Goal: Task Accomplishment & Management: Complete application form

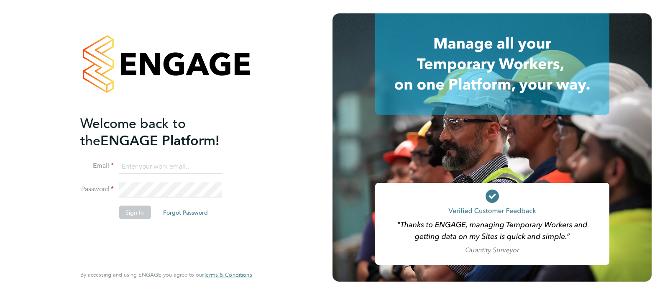
click at [181, 171] on input at bounding box center [170, 166] width 103 height 15
click at [160, 165] on input "patrick.west@morgansindall.com" at bounding box center [170, 166] width 103 height 15
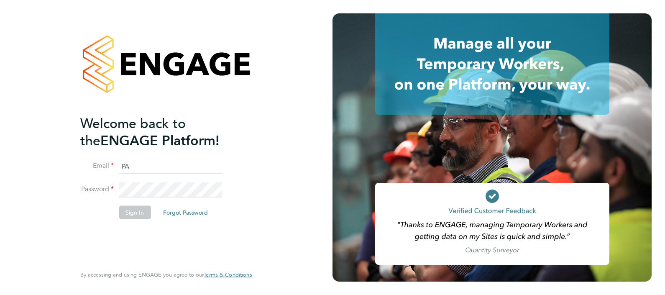
type input "patrickww93@hotmail.com"
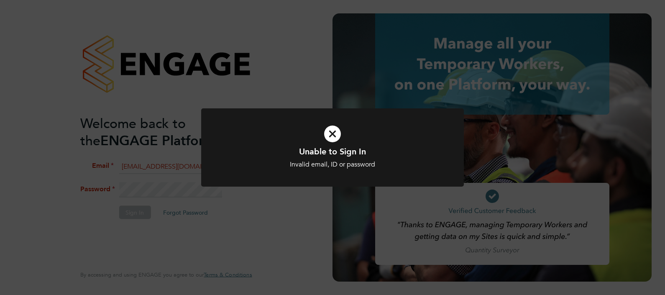
click at [98, 161] on div "Unable to Sign In Invalid email, ID or password Cancel Okay" at bounding box center [332, 147] width 665 height 295
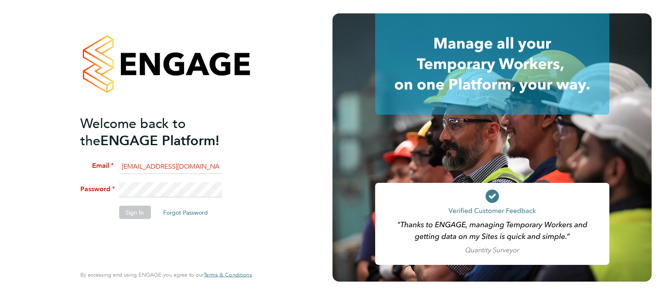
click at [67, 185] on div "Welcome back to the ENGAGE Platform! Email patrickww93@hotmail.com Password Sig…" at bounding box center [166, 147] width 205 height 295
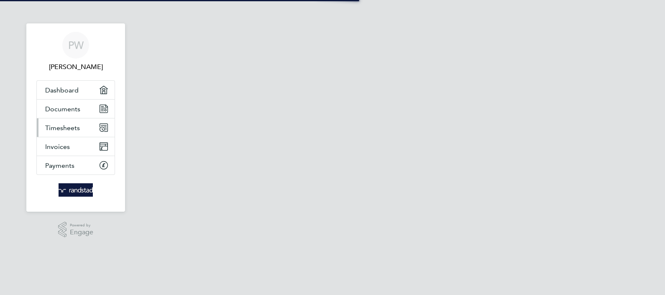
click at [80, 129] on span "Timesheets" at bounding box center [62, 128] width 35 height 8
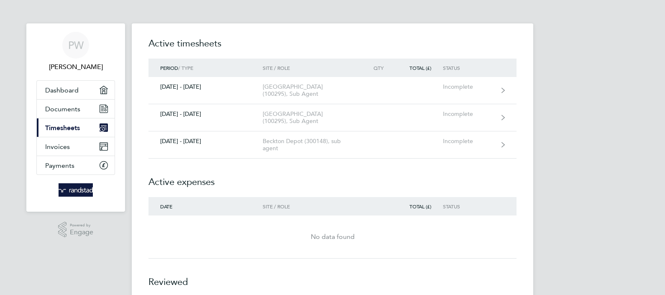
click at [321, 172] on h2 "Active expenses" at bounding box center [333, 178] width 368 height 38
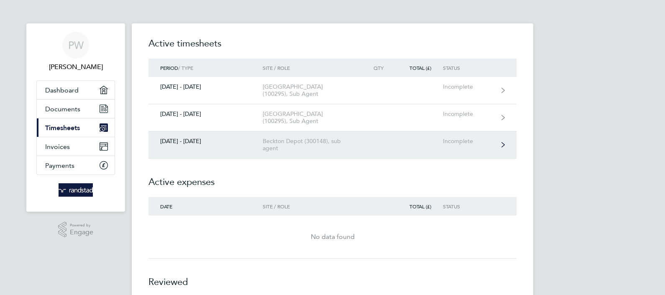
click at [333, 136] on link "[DATE] - [DATE] [GEOGRAPHIC_DATA] (300148), sub agent Incomplete" at bounding box center [333, 144] width 368 height 27
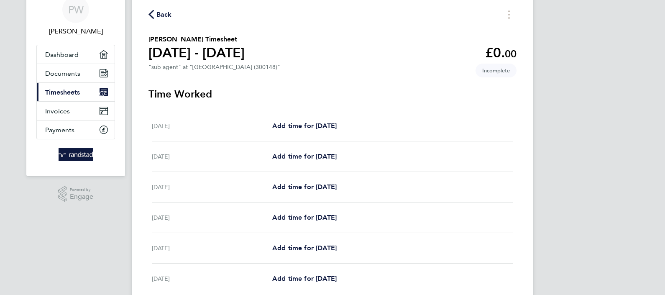
scroll to position [52, 0]
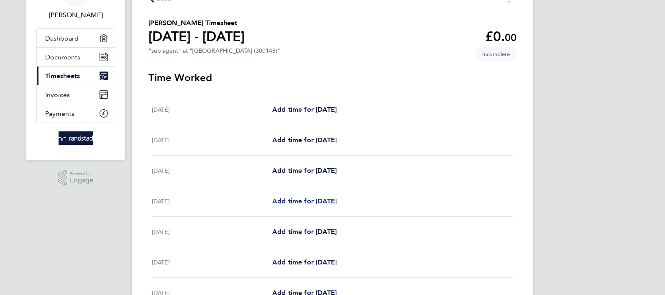
click at [305, 202] on span "Add time for [DATE]" at bounding box center [304, 201] width 64 height 8
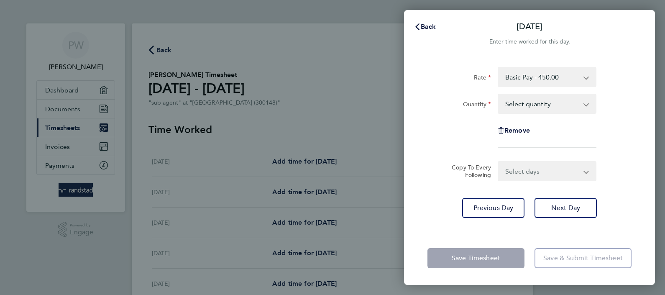
click at [551, 111] on select "Select quantity 0.5 1" at bounding box center [542, 104] width 87 height 18
select select "1"
click at [499, 95] on select "Select quantity 0.5 1" at bounding box center [542, 104] width 87 height 18
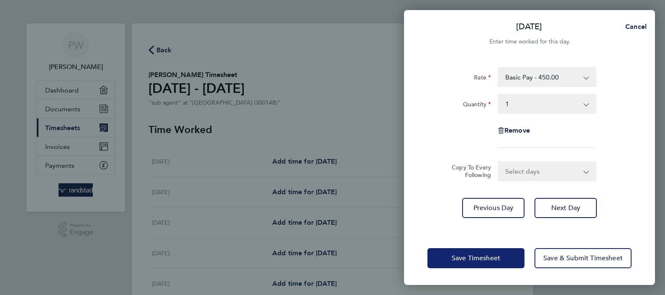
click at [472, 255] on span "Save Timesheet" at bounding box center [476, 258] width 49 height 8
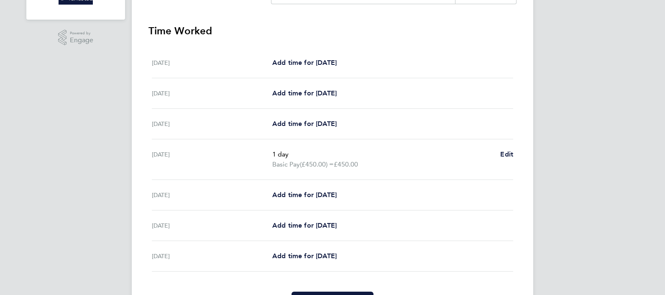
scroll to position [242, 0]
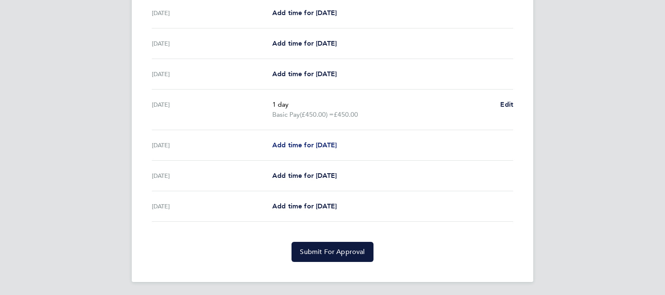
click at [337, 147] on span "Add time for [DATE]" at bounding box center [304, 145] width 64 height 8
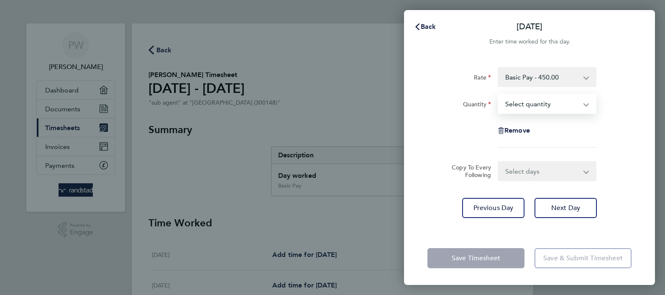
click at [568, 105] on select "Select quantity 0.5 1" at bounding box center [542, 104] width 87 height 18
select select "1"
click at [499, 95] on select "Select quantity 0.5 1" at bounding box center [542, 104] width 87 height 18
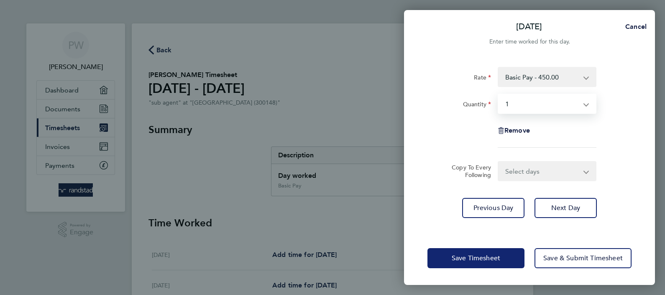
click at [462, 257] on span "Save Timesheet" at bounding box center [476, 258] width 49 height 8
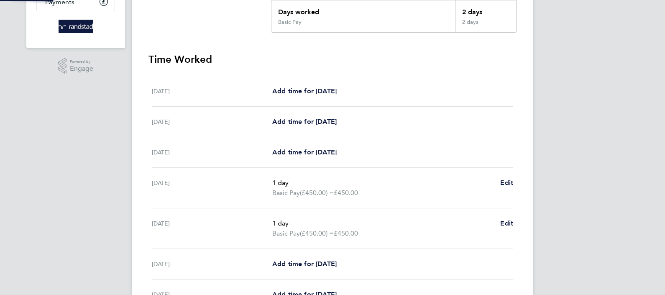
scroll to position [252, 0]
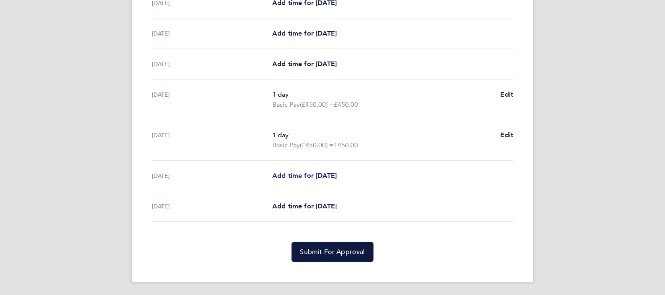
click at [337, 176] on span "Add time for [DATE]" at bounding box center [304, 176] width 64 height 8
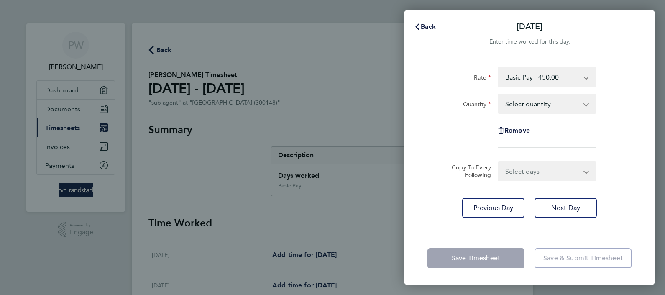
drag, startPoint x: 571, startPoint y: 104, endPoint x: 568, endPoint y: 112, distance: 8.9
click at [571, 104] on select "Select quantity 0.5 1" at bounding box center [542, 104] width 87 height 18
select select "1"
click at [499, 95] on select "Select quantity 0.5 1" at bounding box center [542, 104] width 87 height 18
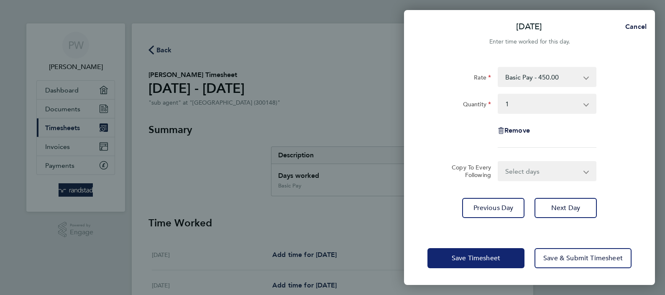
click at [484, 259] on span "Save Timesheet" at bounding box center [476, 258] width 49 height 8
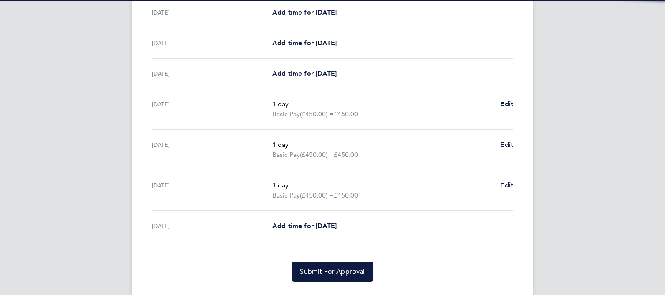
scroll to position [262, 0]
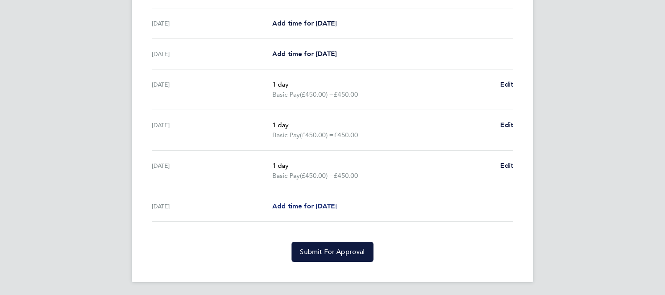
click at [315, 207] on span "Add time for [DATE]" at bounding box center [304, 206] width 64 height 8
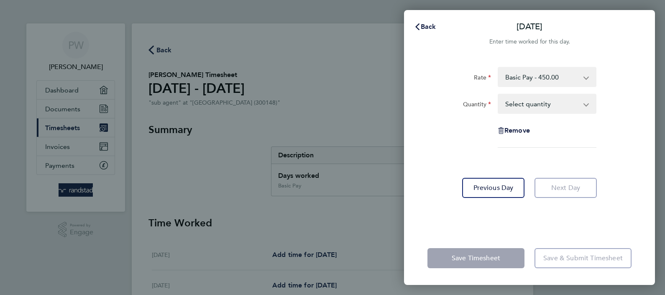
click at [588, 102] on app-icon-cross-button at bounding box center [591, 104] width 10 height 18
drag, startPoint x: 558, startPoint y: 109, endPoint x: 553, endPoint y: 113, distance: 7.1
click at [558, 109] on select "Select quantity 0.5 1" at bounding box center [542, 104] width 87 height 18
select select "1"
click at [499, 95] on select "Select quantity 0.5 1" at bounding box center [542, 104] width 87 height 18
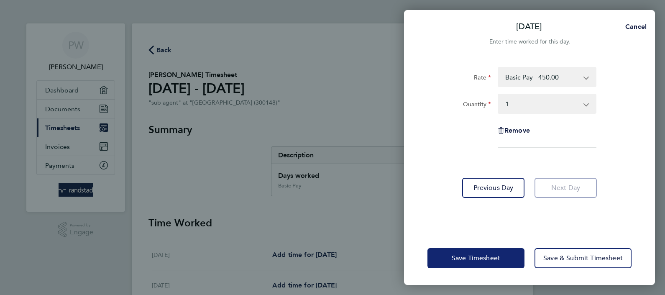
click at [478, 255] on span "Save Timesheet" at bounding box center [476, 258] width 49 height 8
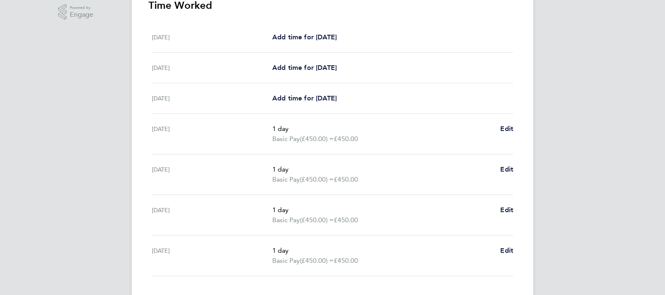
scroll to position [272, 0]
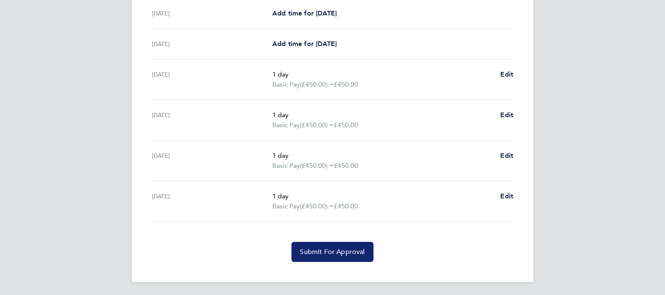
click at [357, 254] on span "Submit For Approval" at bounding box center [332, 252] width 65 height 8
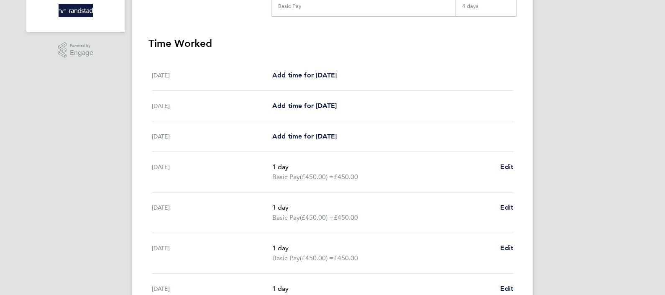
scroll to position [0, 0]
